Goal: Complete application form

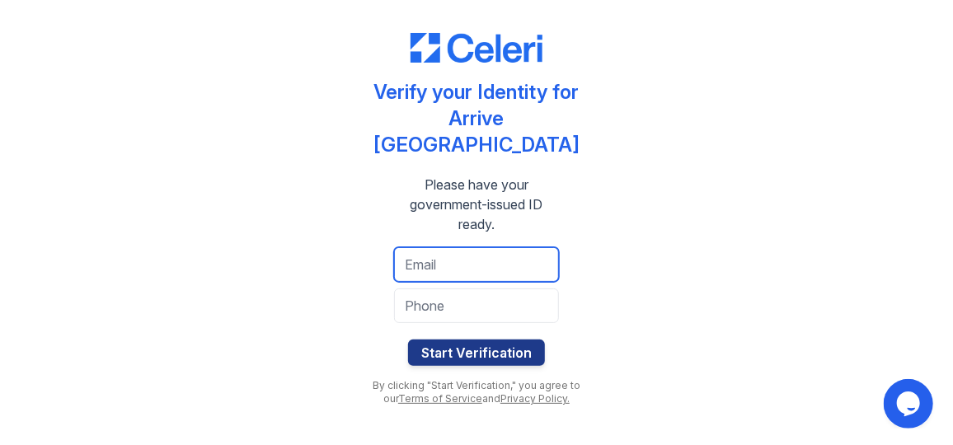
click at [509, 256] on input "email" at bounding box center [476, 264] width 165 height 35
type input "[EMAIL_ADDRESS][DOMAIN_NAME]"
type input "8477088050"
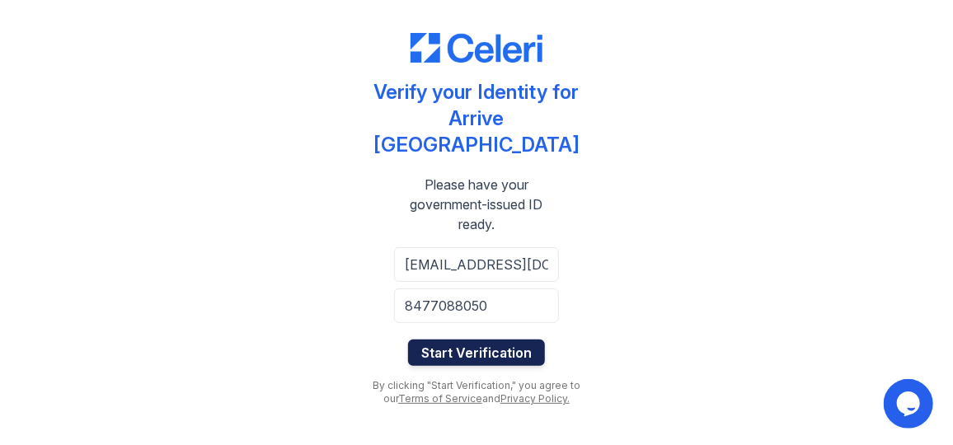
click at [481, 351] on button "Start Verification" at bounding box center [476, 353] width 137 height 26
